Goal: Navigation & Orientation: Find specific page/section

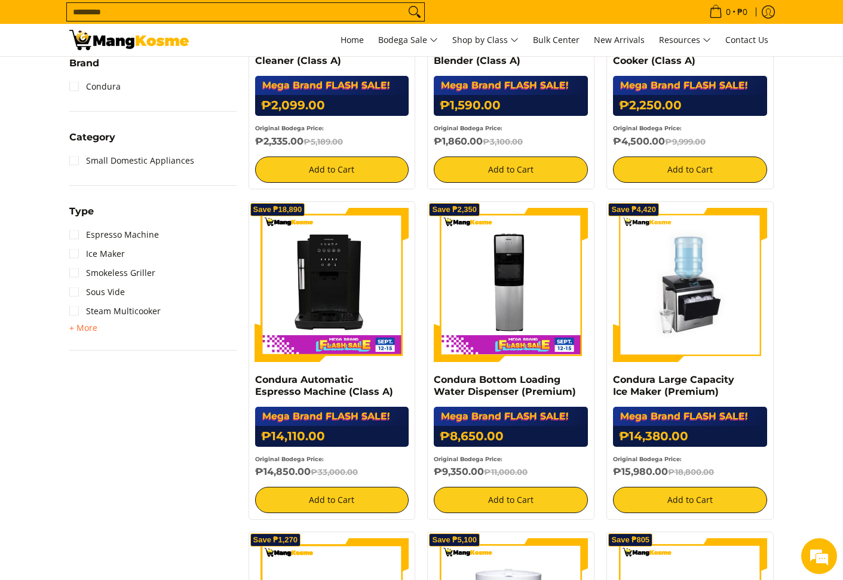
scroll to position [427, 0]
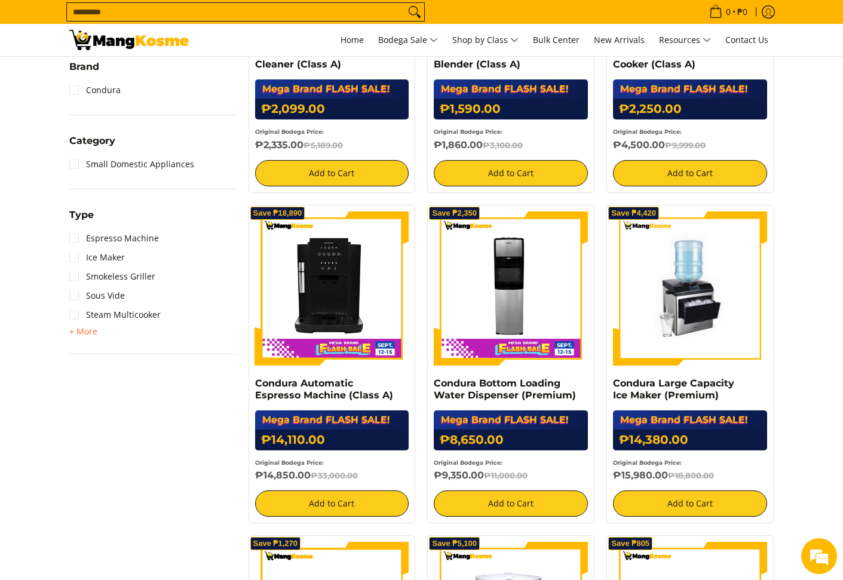
click at [717, 329] on img at bounding box center [690, 288] width 154 height 154
